Goal: Use online tool/utility: Utilize a website feature to perform a specific function

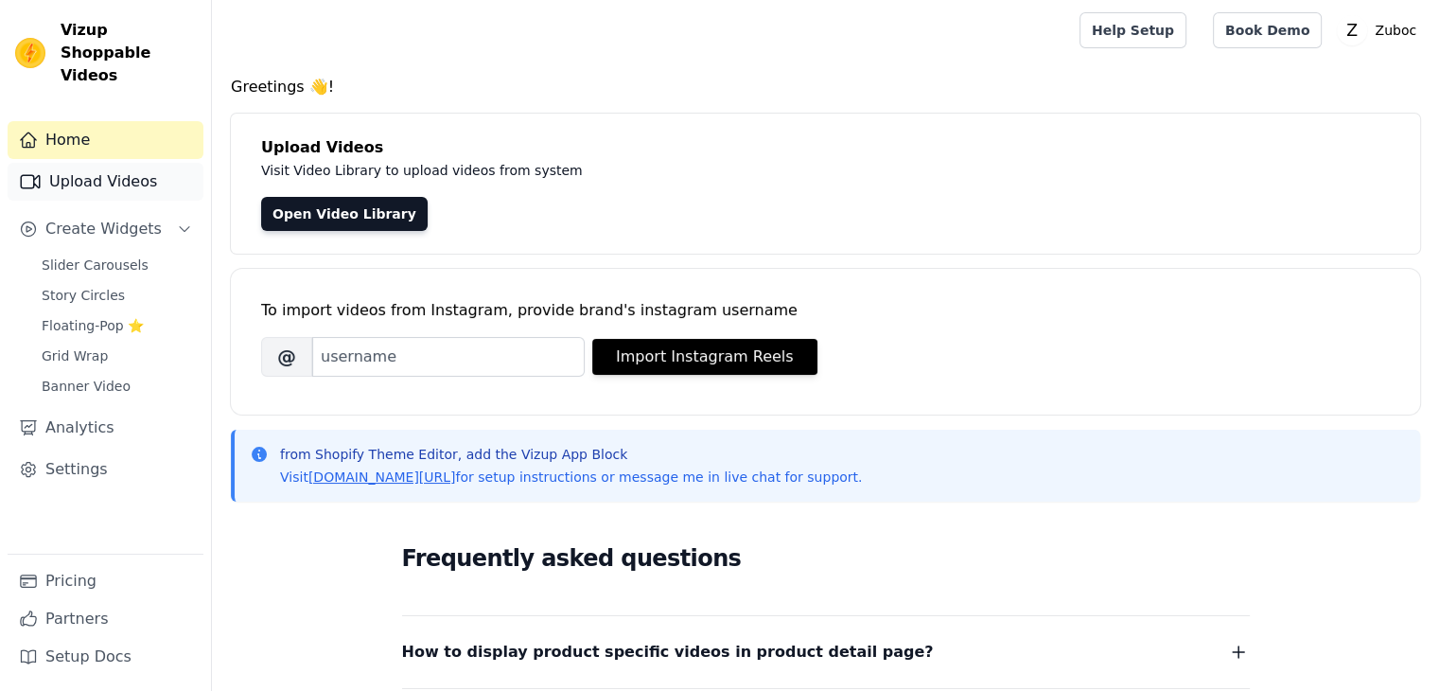
drag, startPoint x: 0, startPoint y: 0, endPoint x: 76, endPoint y: 162, distance: 178.6
click at [76, 163] on link "Upload Videos" at bounding box center [106, 182] width 196 height 38
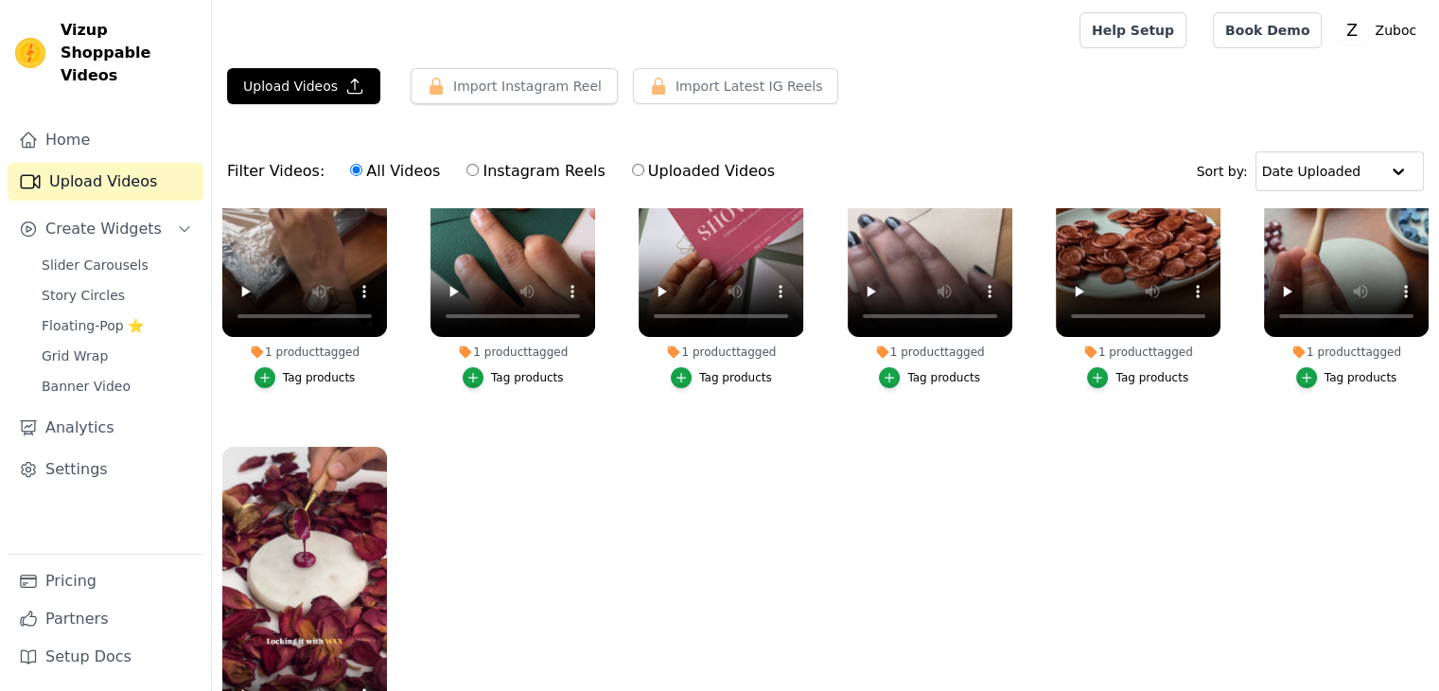
scroll to position [179, 0]
click at [114, 255] on span "Slider Carousels" at bounding box center [95, 264] width 107 height 19
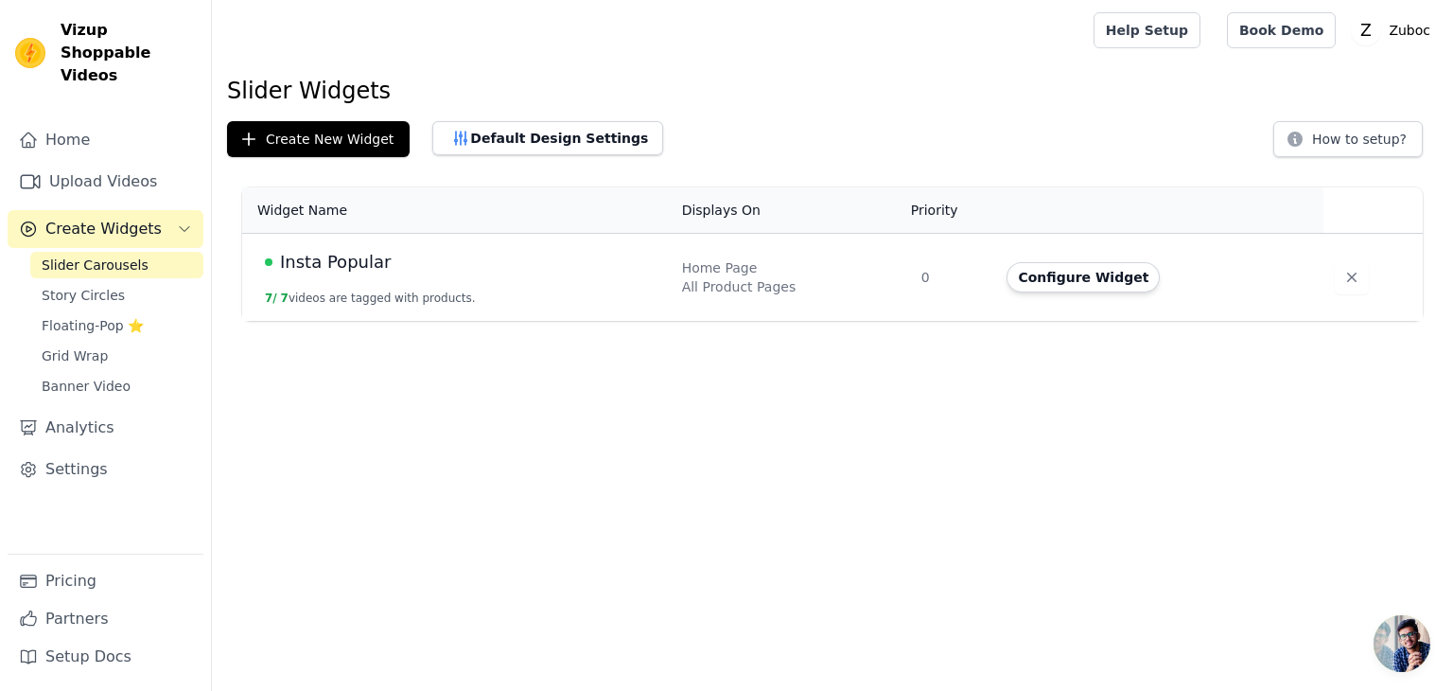
click at [337, 271] on span "Insta Popular" at bounding box center [335, 262] width 111 height 26
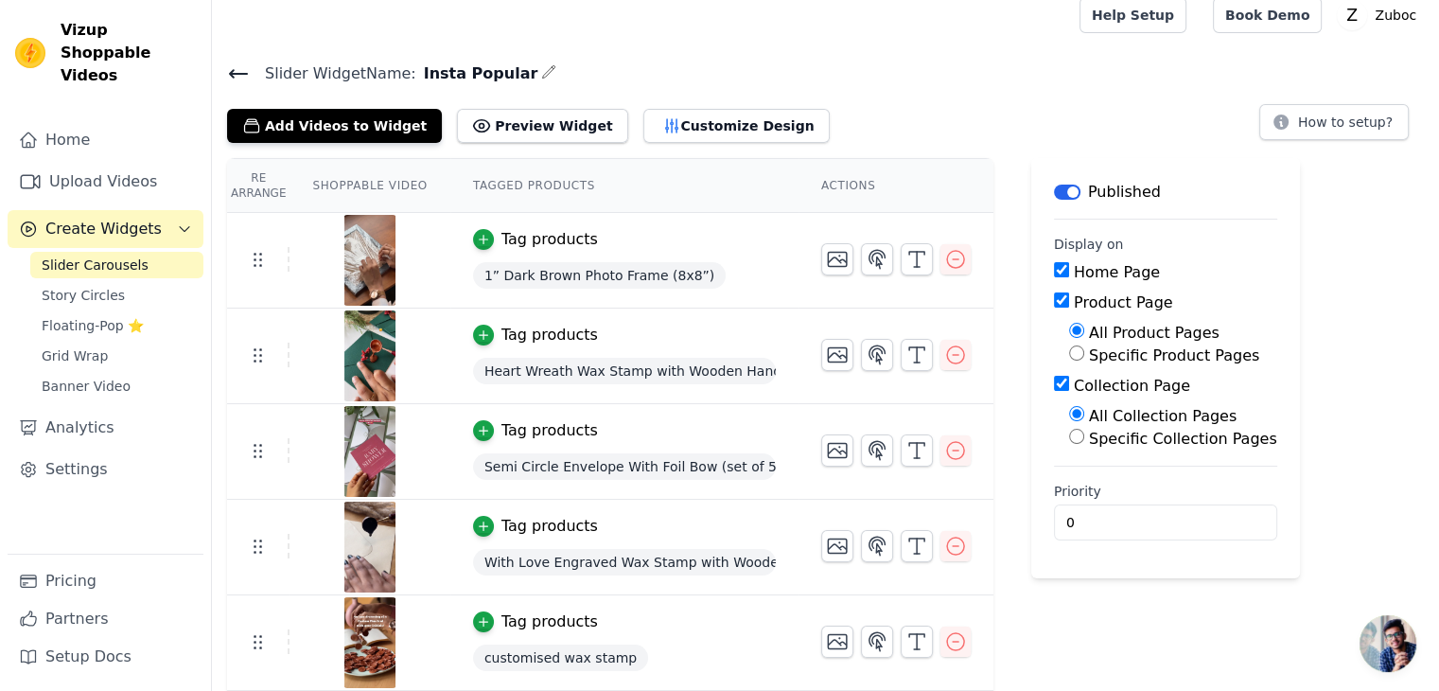
scroll to position [13, 0]
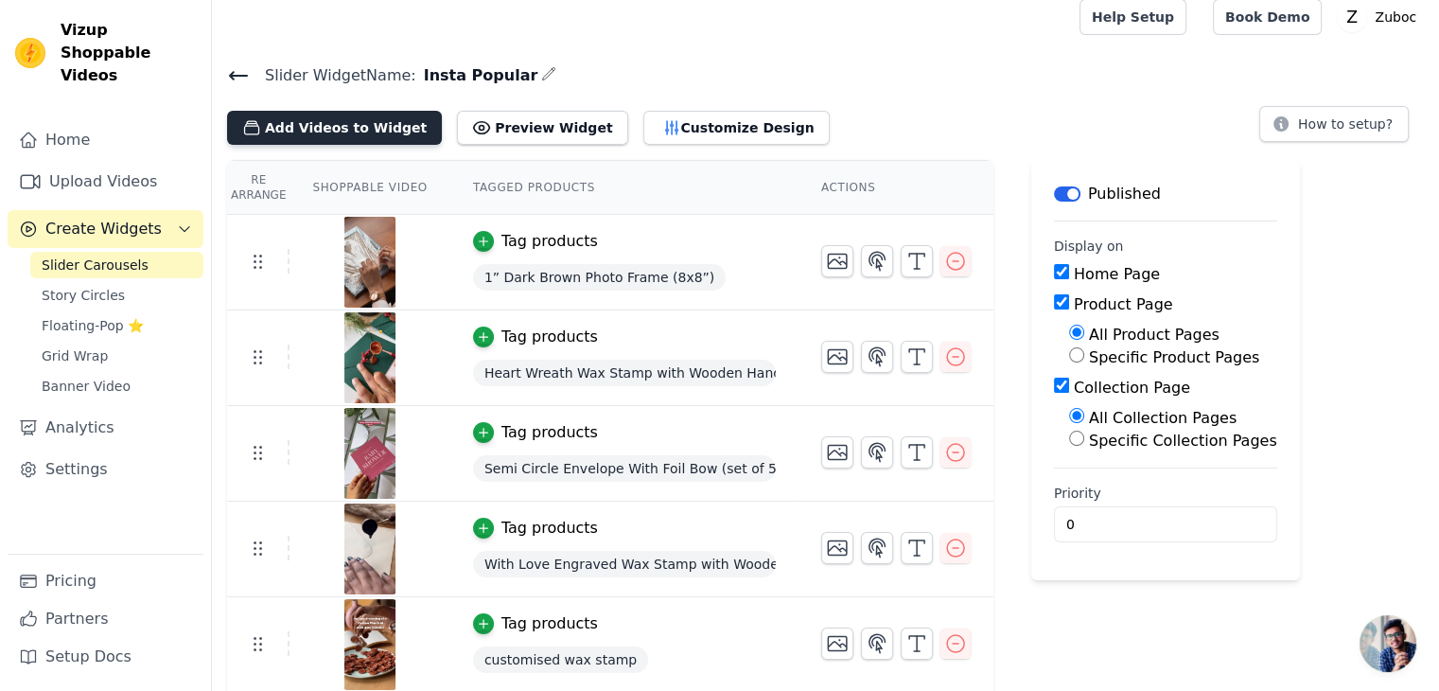
click at [287, 127] on button "Add Videos to Widget" at bounding box center [334, 128] width 215 height 34
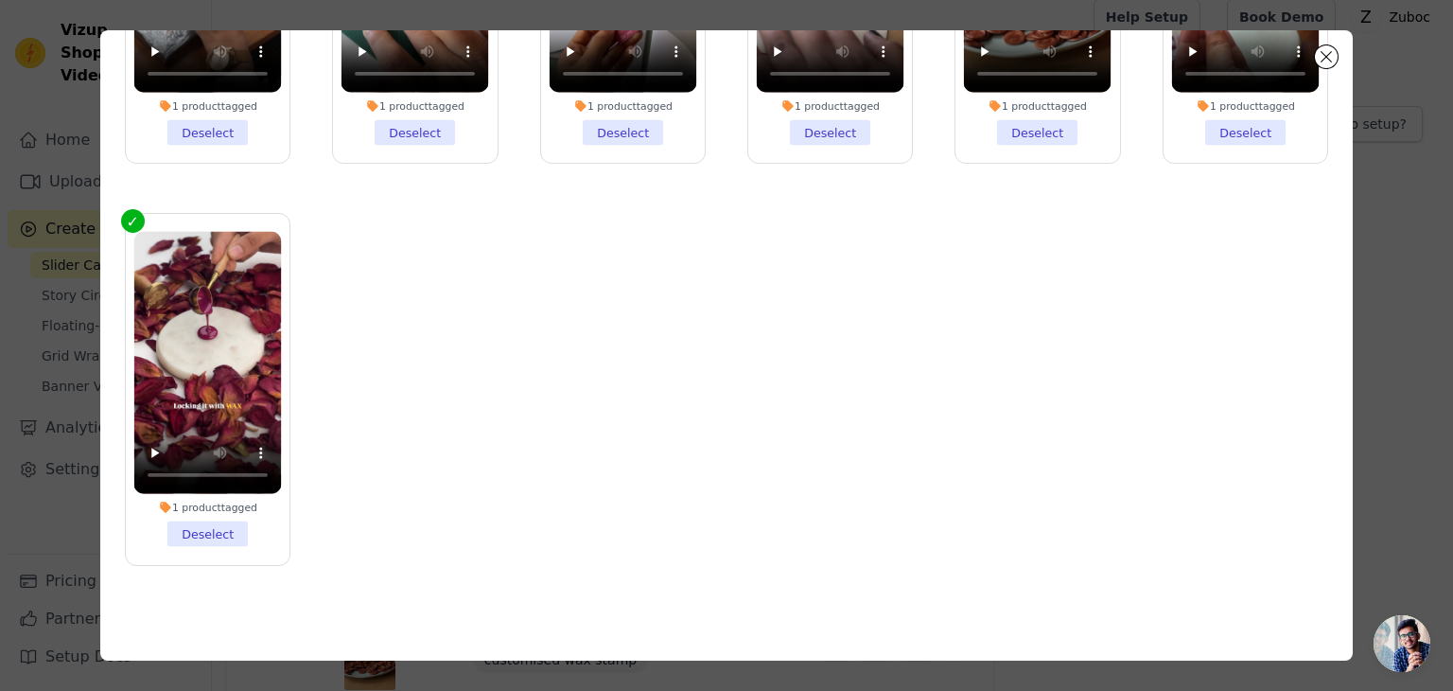
scroll to position [0, 0]
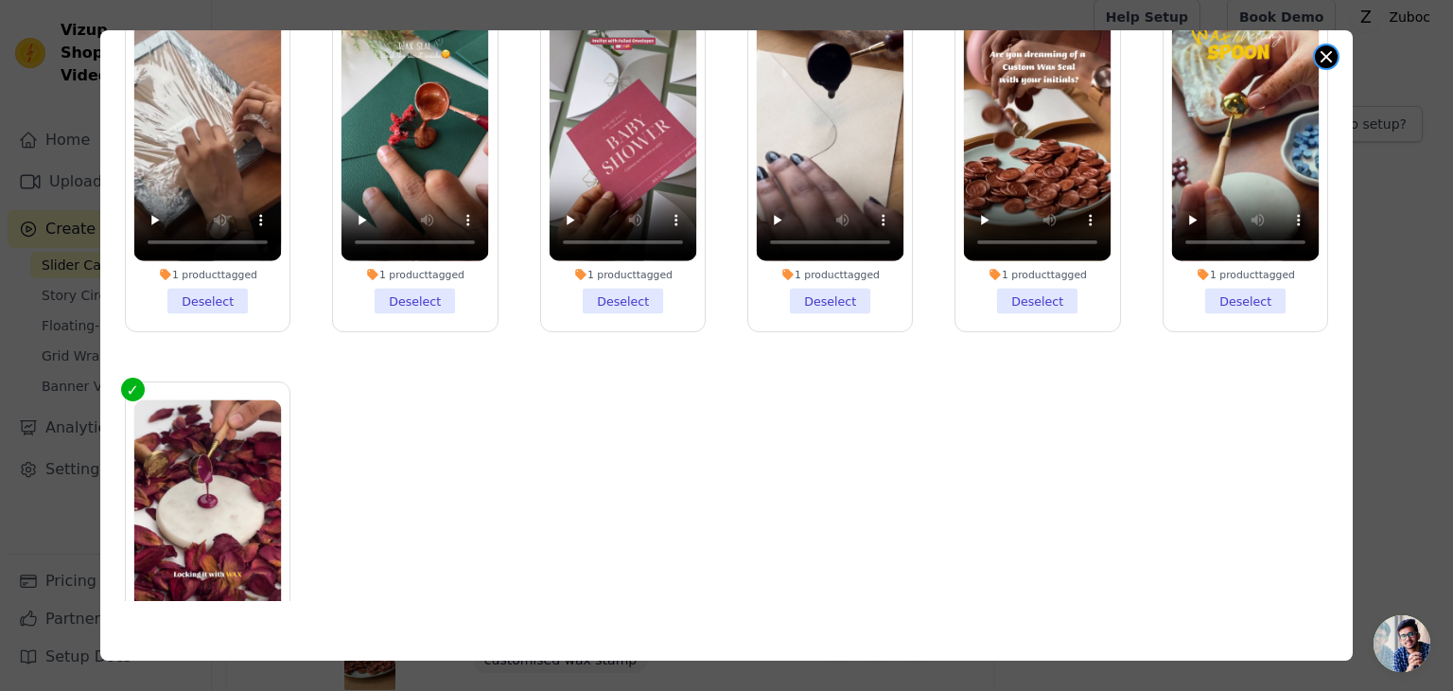
click at [1332, 48] on button "Close modal" at bounding box center [1326, 56] width 23 height 23
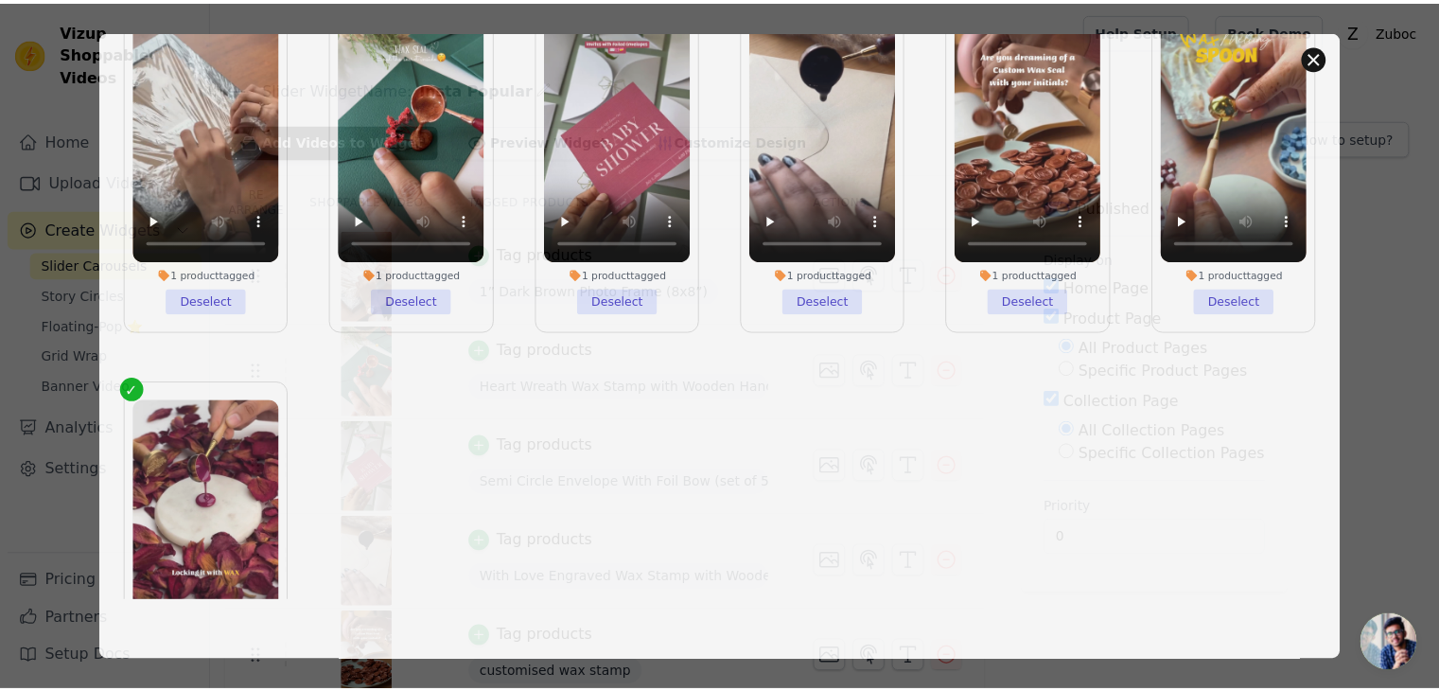
scroll to position [13, 0]
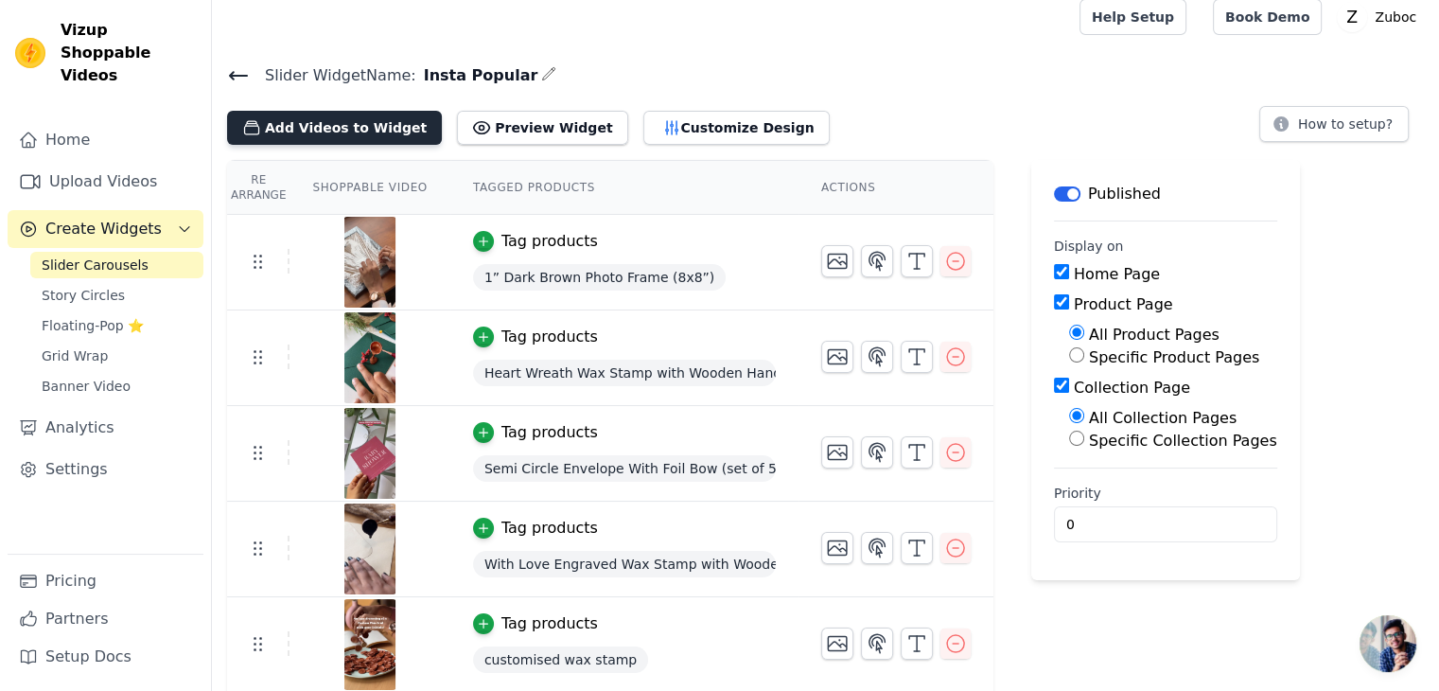
click at [294, 130] on button "Add Videos to Widget" at bounding box center [334, 128] width 215 height 34
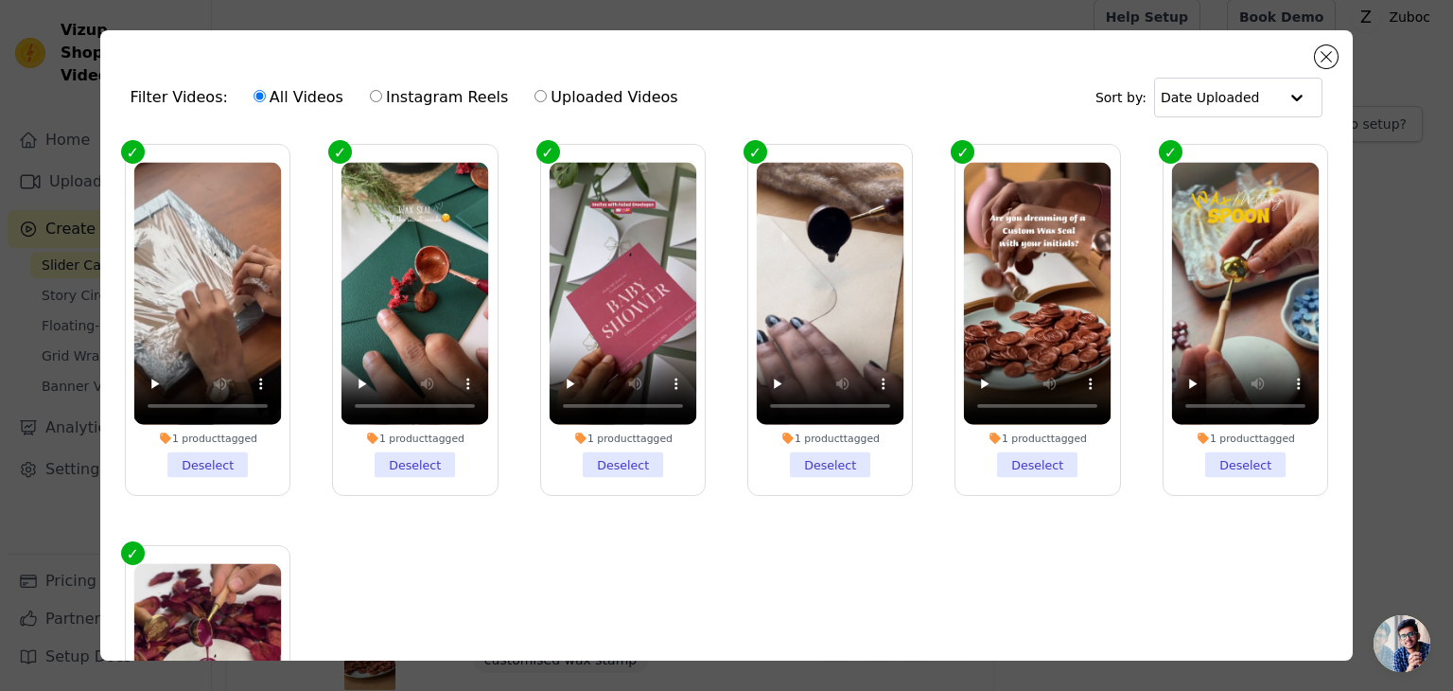
scroll to position [168, 0]
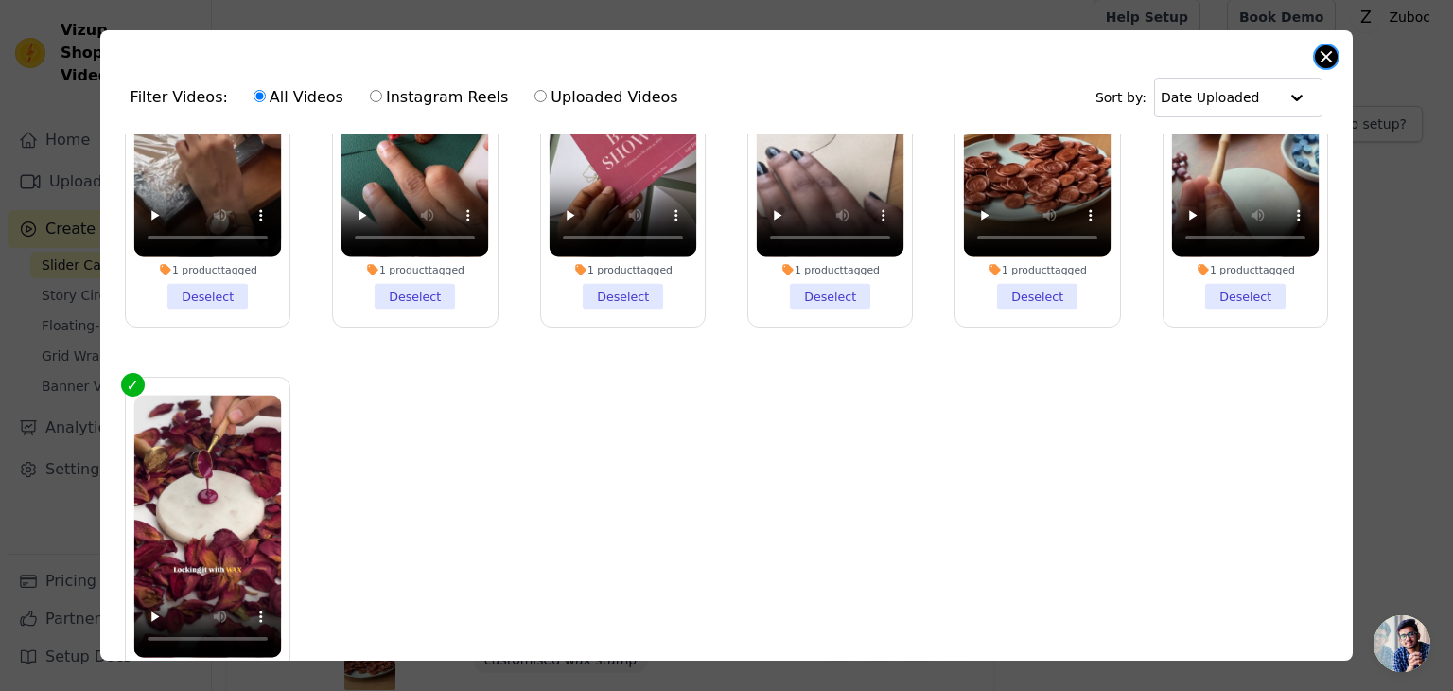
click at [1329, 62] on button "Close modal" at bounding box center [1326, 56] width 23 height 23
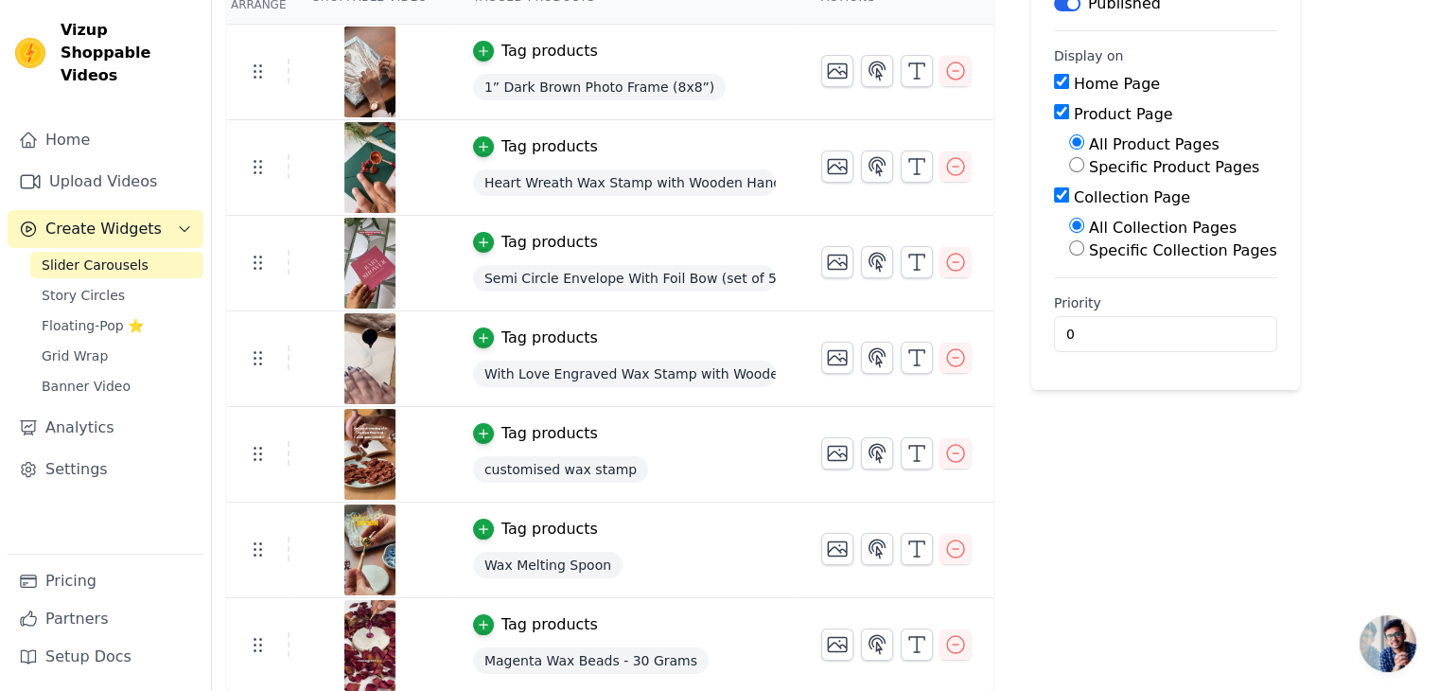
scroll to position [202, 0]
